Goal: Information Seeking & Learning: Check status

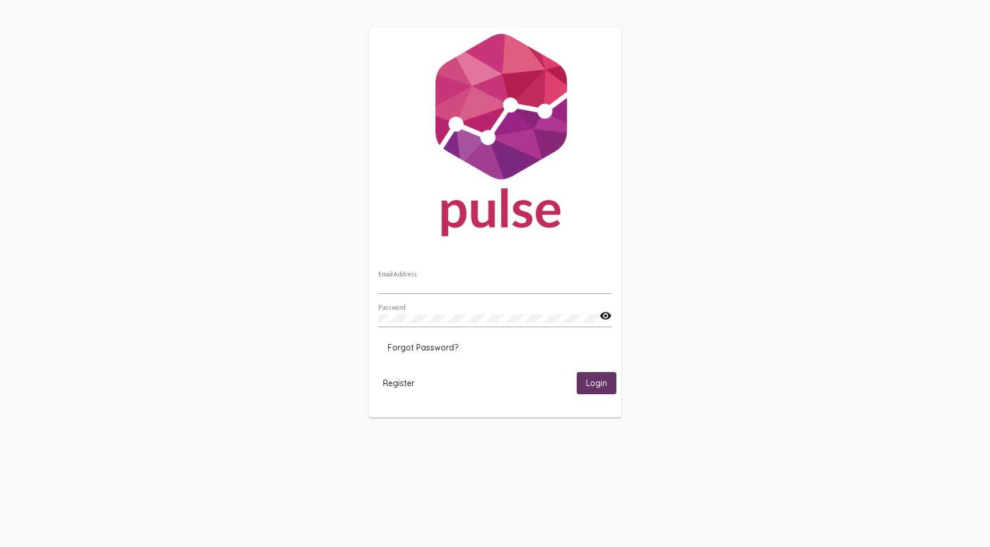
type input "[EMAIL_ADDRESS][DOMAIN_NAME]"
click at [588, 383] on span "Login" at bounding box center [596, 384] width 21 height 11
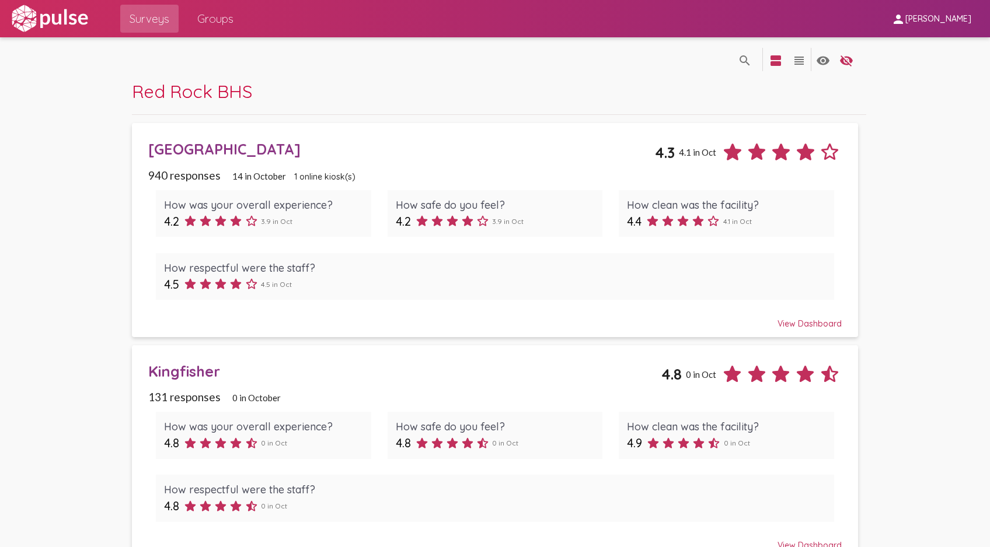
click at [216, 146] on div "[GEOGRAPHIC_DATA]" at bounding box center [401, 149] width 507 height 18
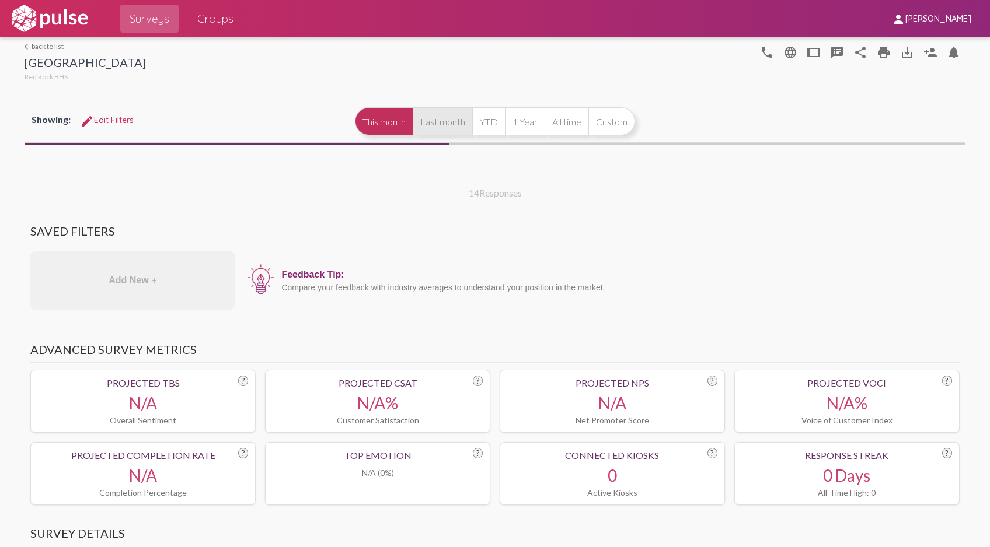
click at [455, 126] on button "Last month" at bounding box center [443, 121] width 60 height 28
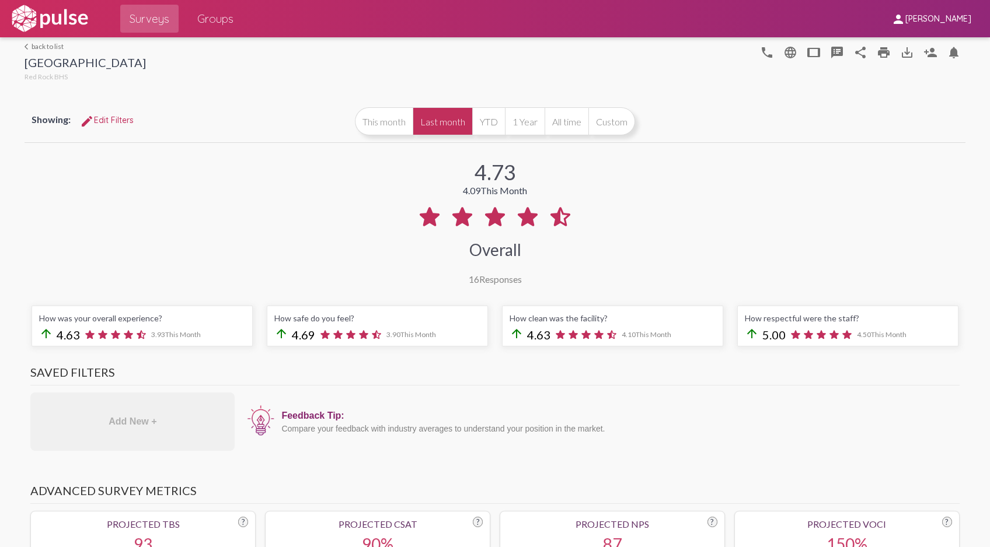
click at [49, 44] on link "arrow_back_ios back to list" at bounding box center [85, 46] width 121 height 9
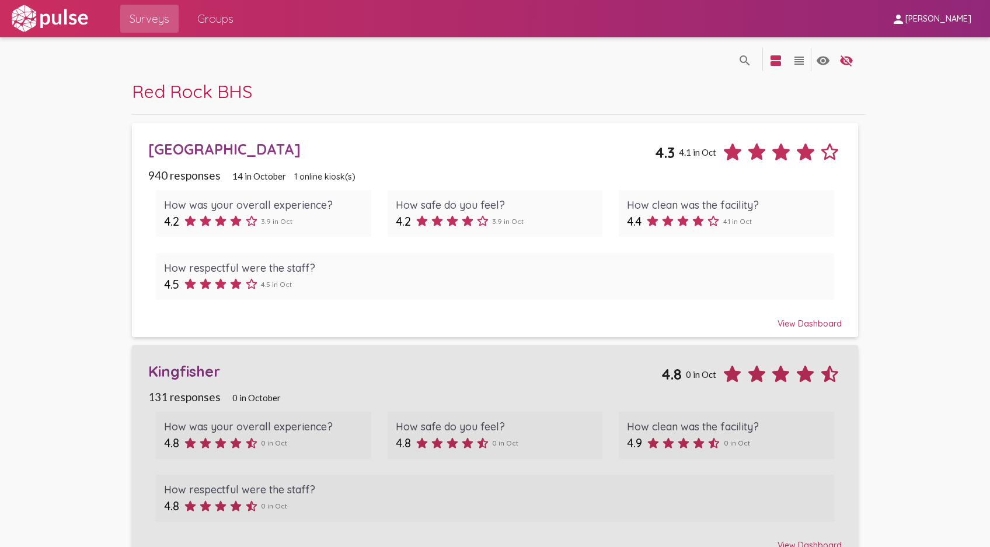
click at [166, 368] on div "Kingfisher" at bounding box center [404, 371] width 513 height 18
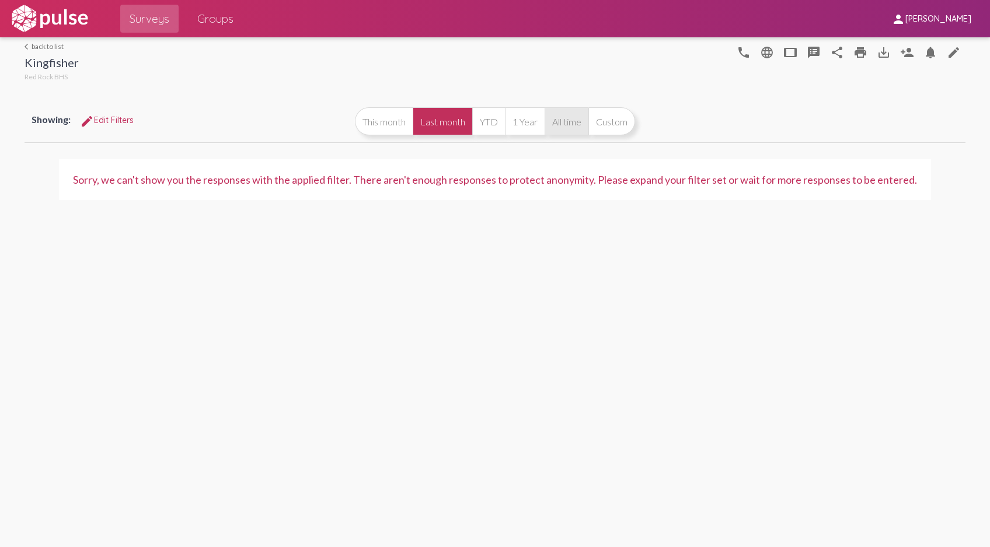
click at [574, 116] on button "All time" at bounding box center [566, 121] width 44 height 28
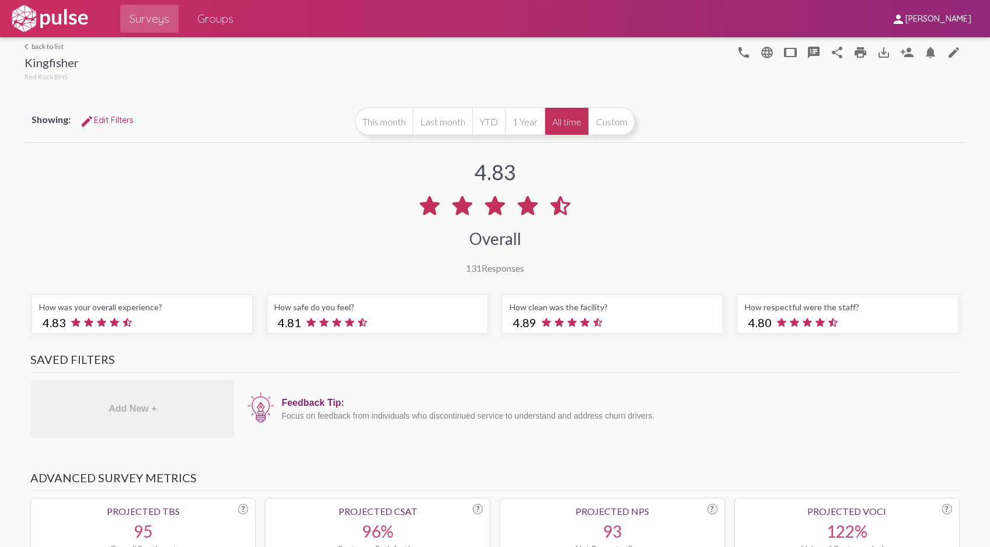
click at [55, 49] on link "arrow_back_ios back to list" at bounding box center [52, 46] width 54 height 9
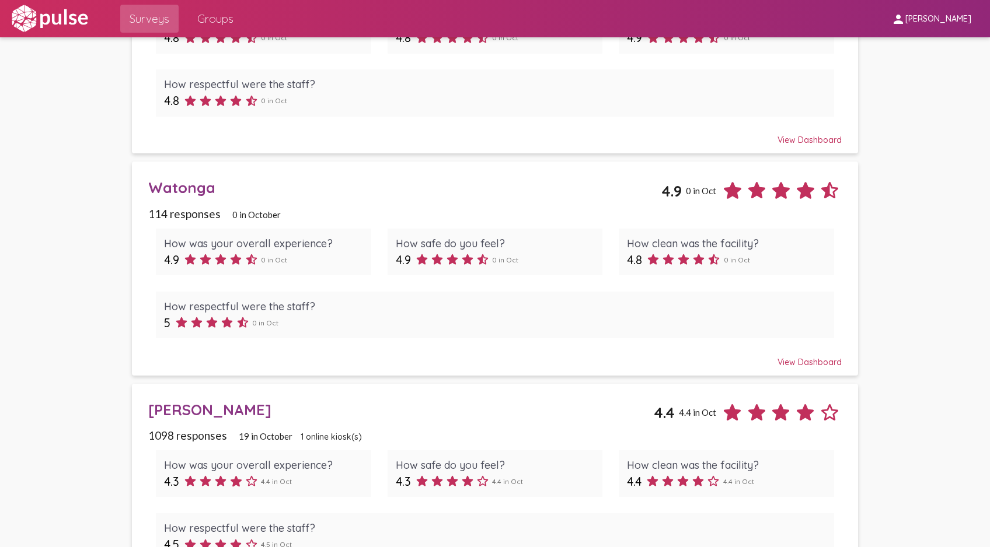
scroll to position [408, 0]
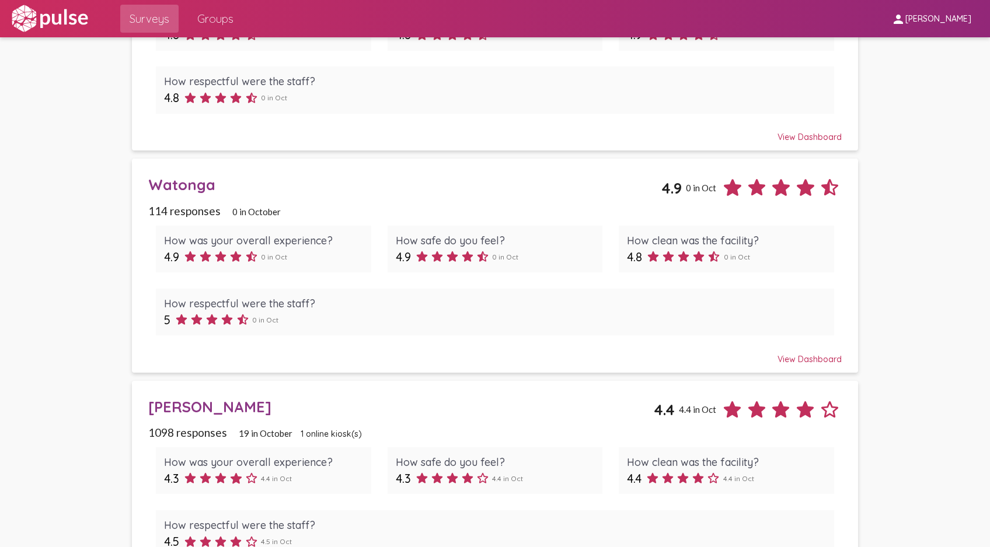
click at [182, 177] on div "Watonga" at bounding box center [404, 185] width 513 height 18
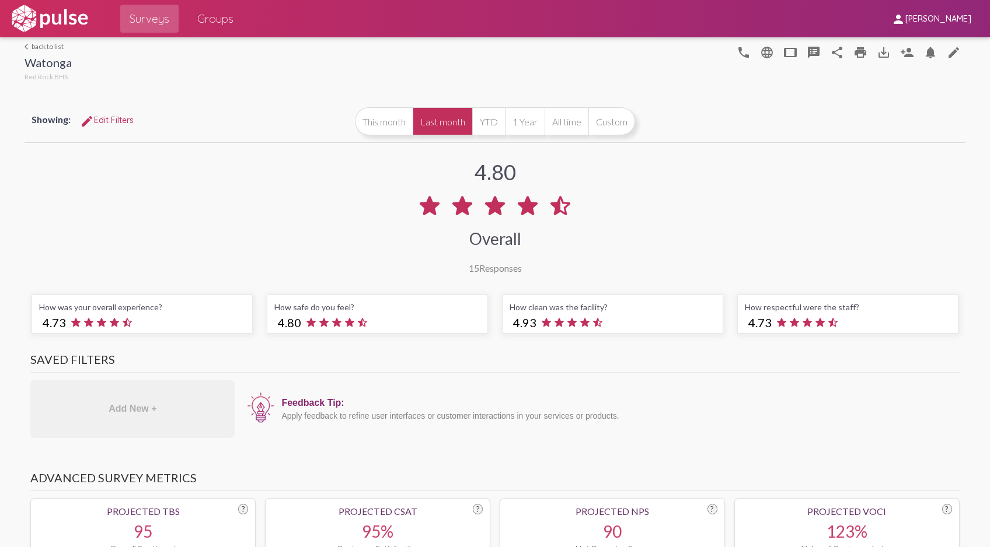
click at [45, 44] on link "arrow_back_ios back to list" at bounding box center [48, 46] width 47 height 9
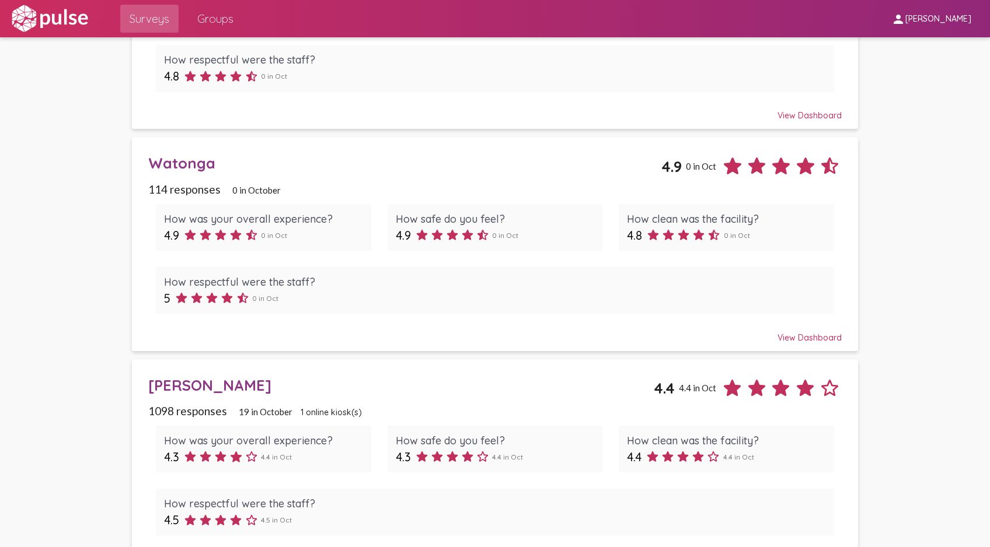
scroll to position [464, 0]
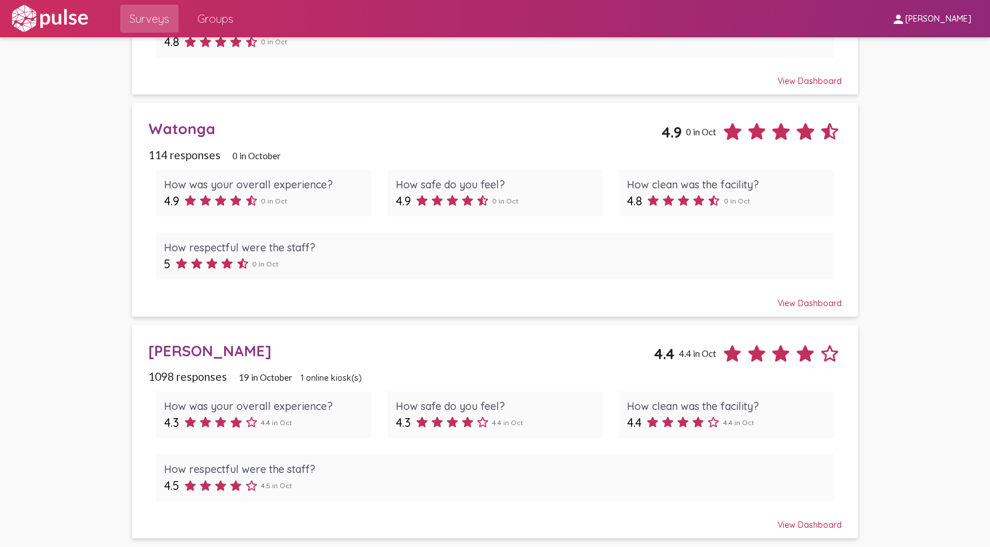
click at [211, 348] on div "[PERSON_NAME]" at bounding box center [401, 351] width 506 height 18
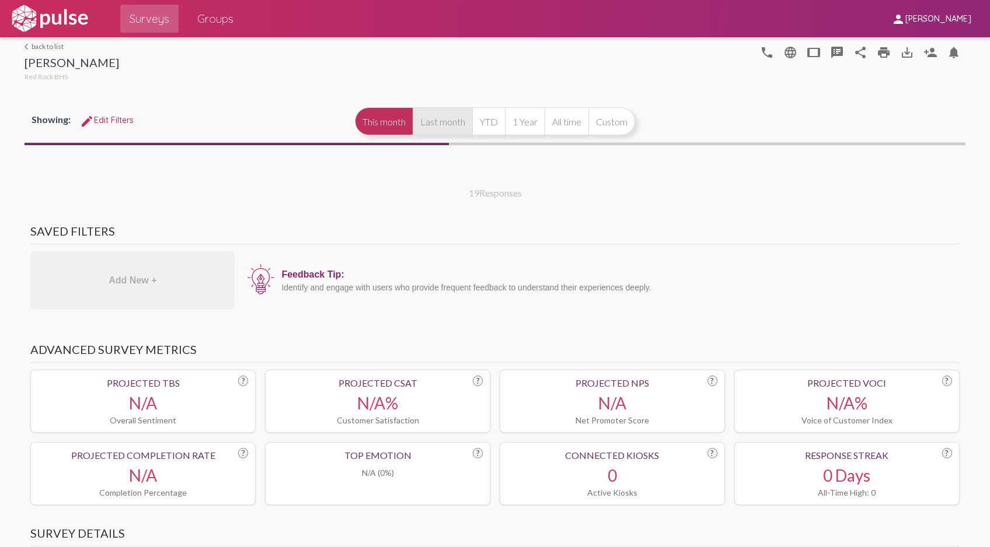
click at [448, 117] on button "Last month" at bounding box center [443, 121] width 60 height 28
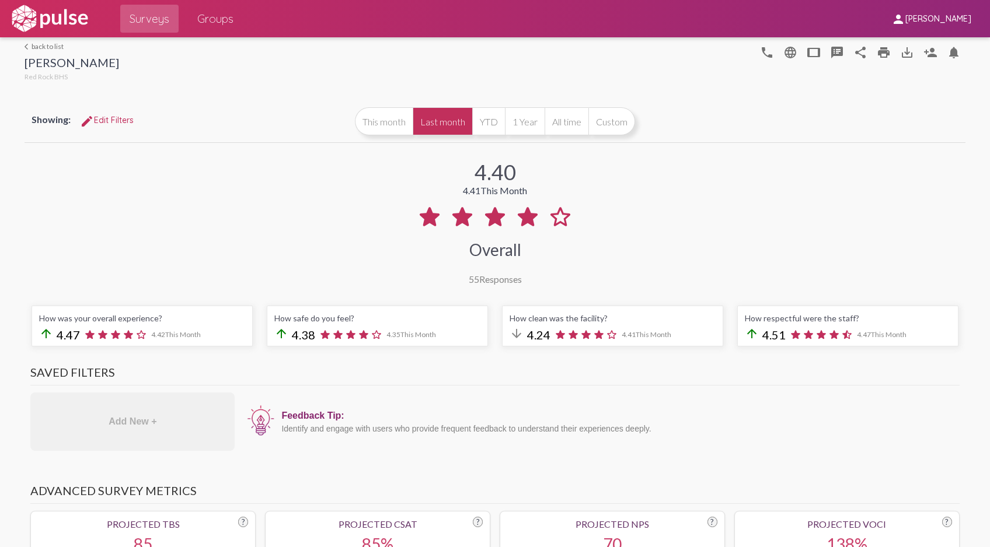
click at [43, 46] on link "arrow_back_ios back to list" at bounding box center [72, 46] width 95 height 9
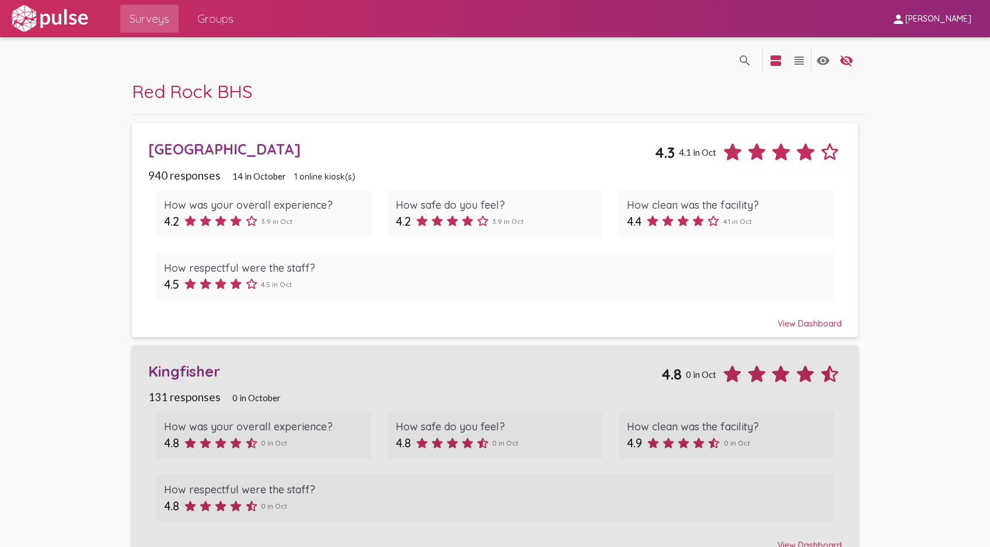
click at [180, 372] on div "Kingfisher" at bounding box center [404, 371] width 513 height 18
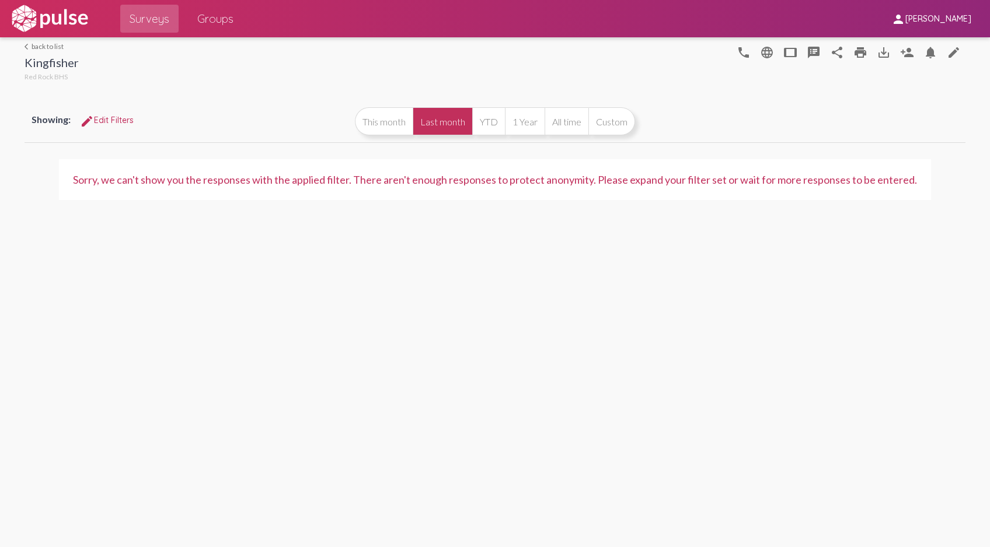
click at [56, 45] on link "arrow_back_ios back to list" at bounding box center [52, 46] width 54 height 9
